Goal: Transaction & Acquisition: Purchase product/service

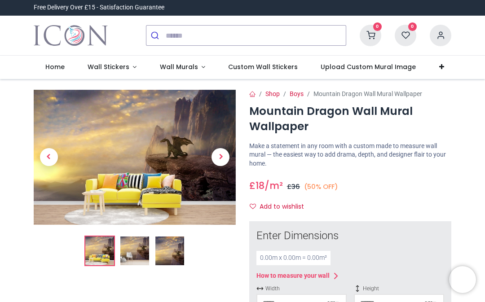
click at [107, 142] on img at bounding box center [135, 157] width 202 height 135
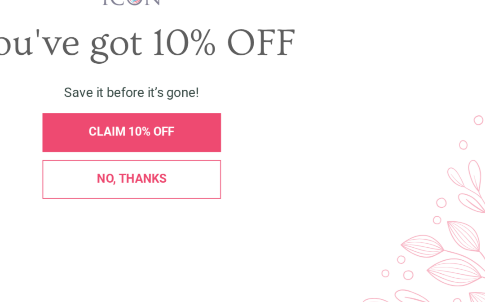
scroll to position [51, 0]
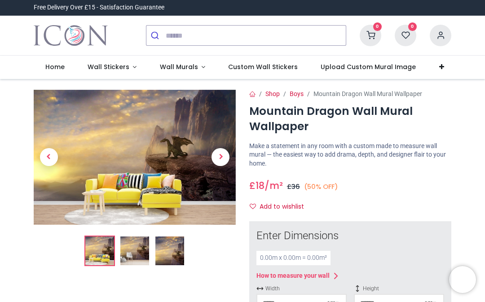
click at [92, 166] on img at bounding box center [135, 157] width 202 height 135
click at [212, 157] on span "Next" at bounding box center [220, 157] width 18 height 18
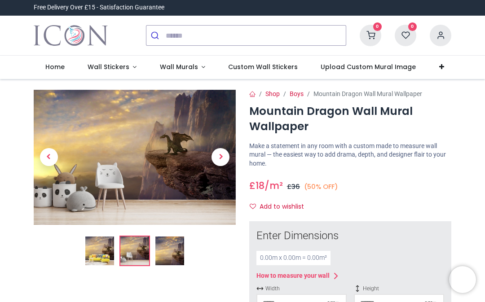
click at [216, 160] on span "Next" at bounding box center [220, 157] width 18 height 18
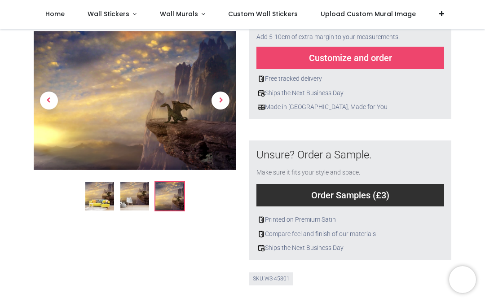
scroll to position [242, 0]
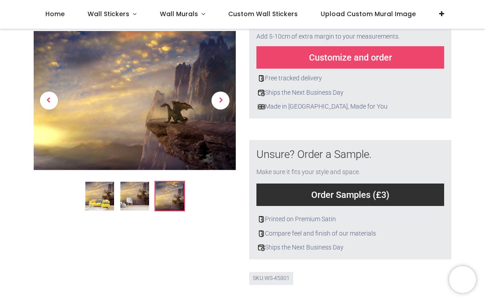
click at [48, 101] on span "Previous" at bounding box center [49, 101] width 18 height 18
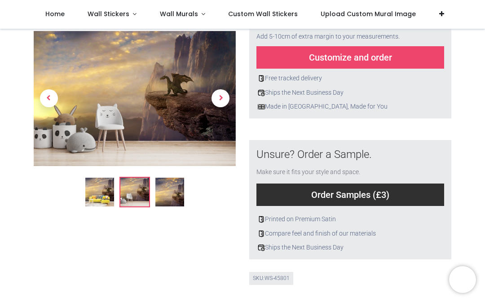
click at [54, 93] on span "Previous" at bounding box center [49, 98] width 18 height 18
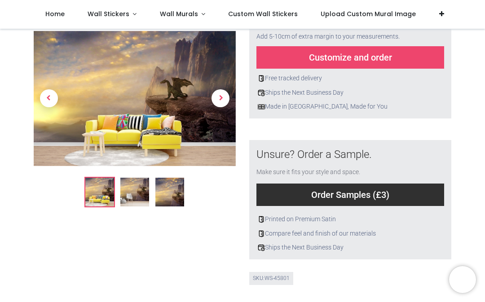
click at [60, 92] on link at bounding box center [49, 98] width 31 height 95
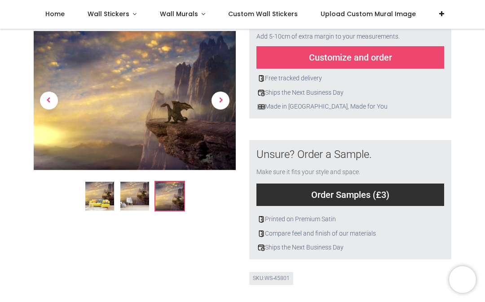
click at [55, 94] on span "Previous" at bounding box center [49, 101] width 18 height 18
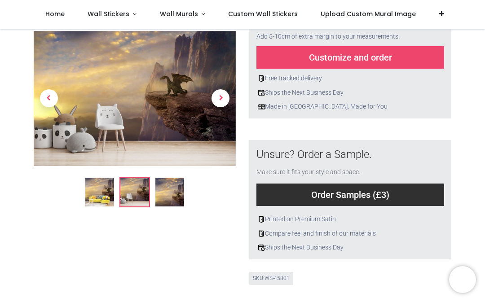
click at [52, 91] on span "Previous" at bounding box center [49, 98] width 18 height 18
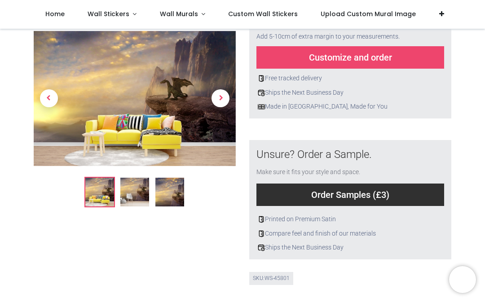
click at [43, 91] on span "Previous" at bounding box center [49, 98] width 18 height 18
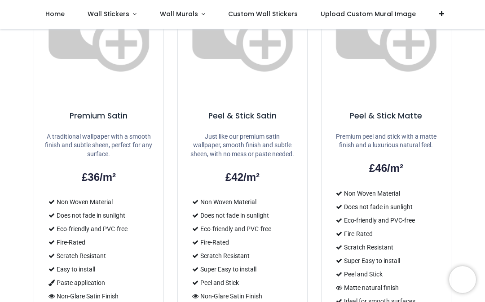
scroll to position [664, 0]
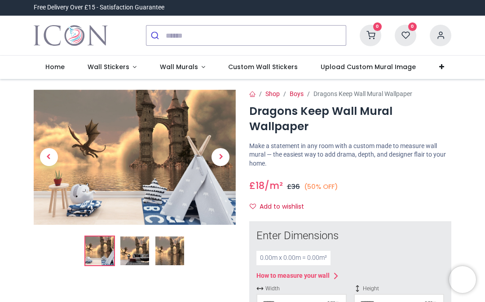
click at [91, 134] on img at bounding box center [135, 157] width 202 height 135
